Goal: Check status

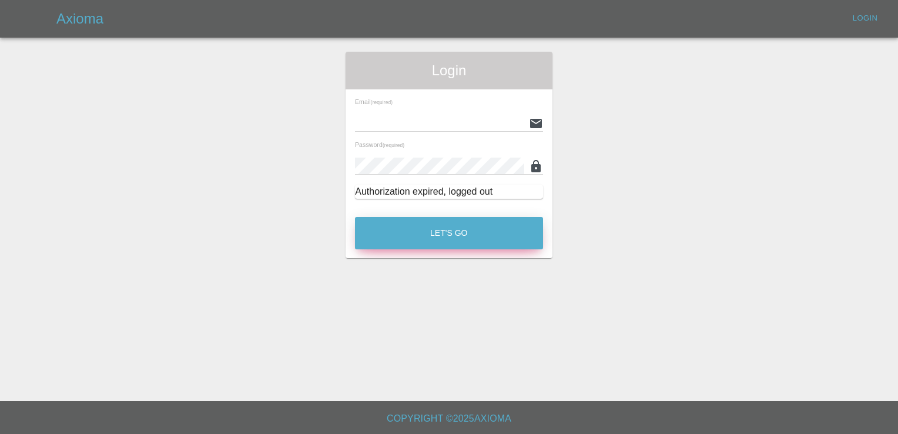
type input "[PERSON_NAME][EMAIL_ADDRESS][PERSON_NAME][DOMAIN_NAME]"
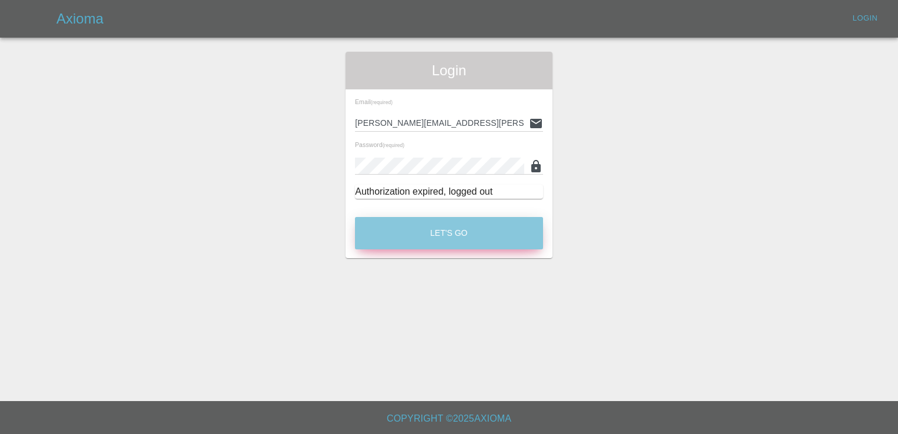
click at [427, 230] on button "Let's Go" at bounding box center [449, 233] width 188 height 32
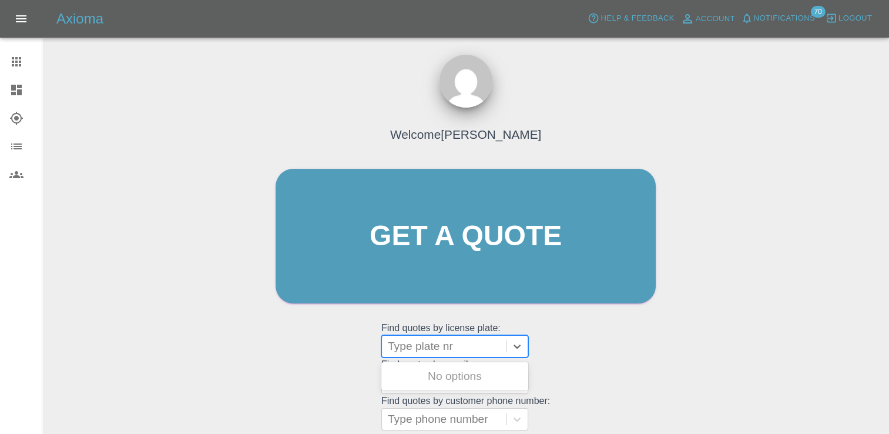
click at [456, 342] on div at bounding box center [444, 346] width 112 height 16
paste input "DL25EEV"
type input "DL25EEV"
click at [457, 370] on div "DL25EEV, Finished" at bounding box center [454, 376] width 147 height 24
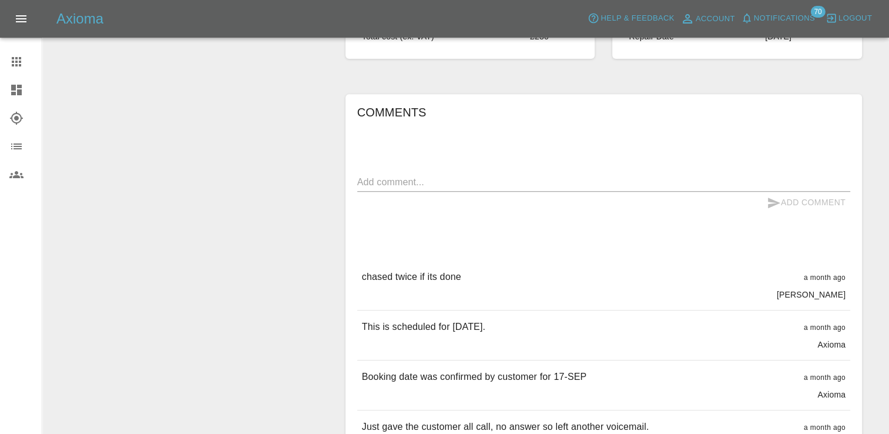
scroll to position [588, 0]
